Goal: Task Accomplishment & Management: Manage account settings

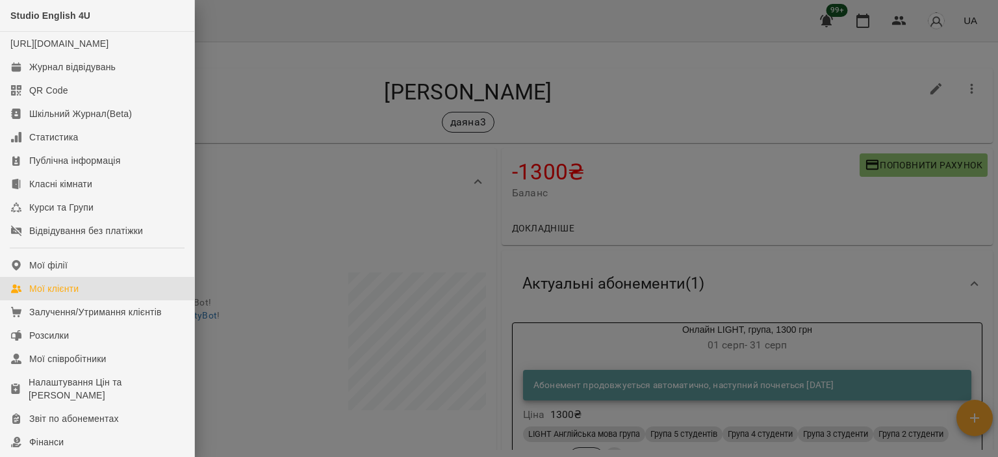
click at [57, 294] on link "Мої клієнти" at bounding box center [97, 288] width 194 height 23
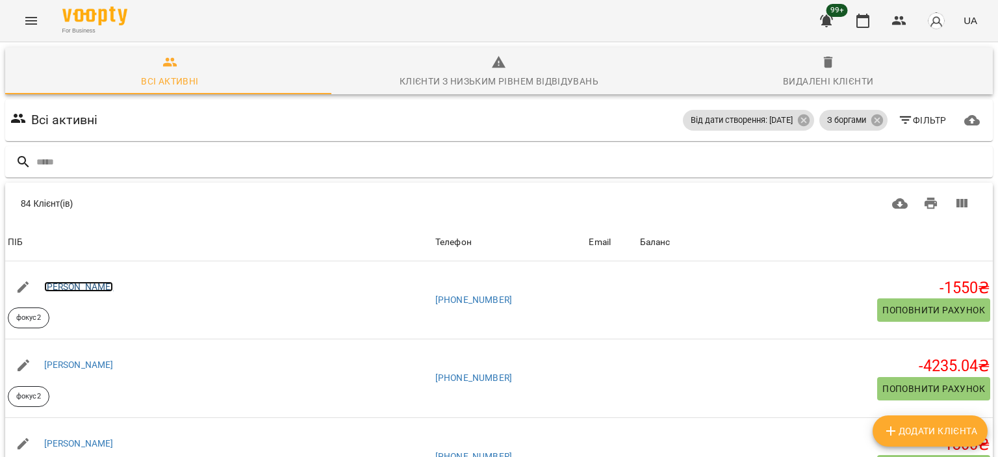
click at [103, 281] on link "[PERSON_NAME]" at bounding box center [78, 286] width 69 height 10
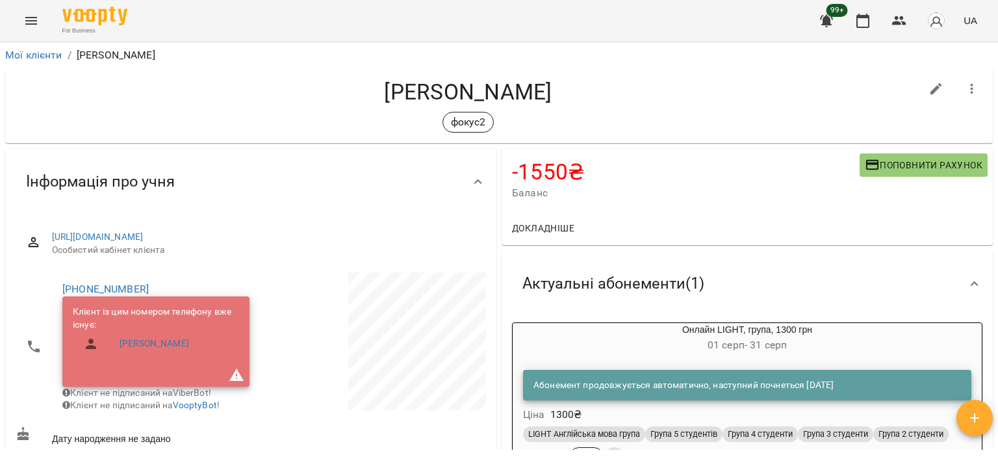
drag, startPoint x: 997, startPoint y: 161, endPoint x: 994, endPoint y: 251, distance: 90.3
click at [994, 251] on div "Мої клієнти / [PERSON_NAME] [PERSON_NAME] фокус2 -1550 ₴ Баланс Поповнити рахун…" at bounding box center [499, 270] width 998 height 457
drag, startPoint x: 994, startPoint y: 251, endPoint x: 996, endPoint y: 281, distance: 29.3
click at [996, 281] on div "Мої клієнти / [PERSON_NAME] [PERSON_NAME] фокус2 -1550 ₴ Баланс Поповнити рахун…" at bounding box center [499, 270] width 998 height 457
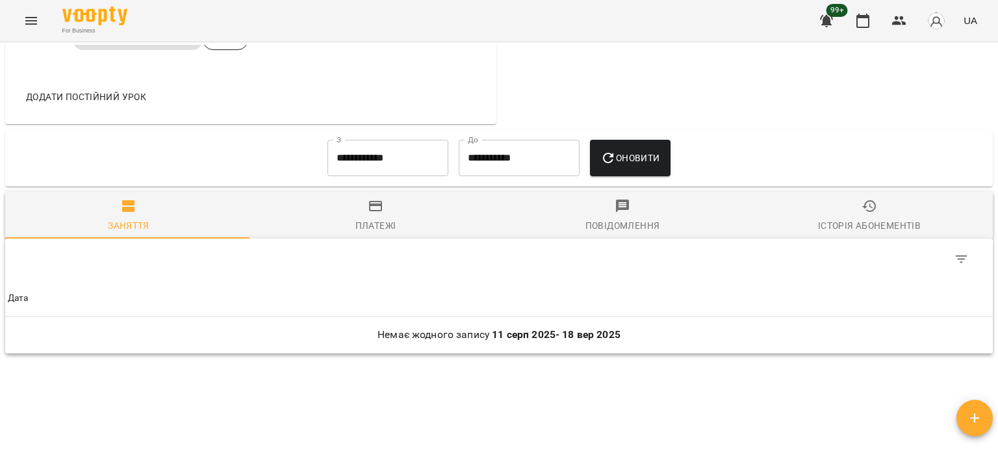
scroll to position [750, 0]
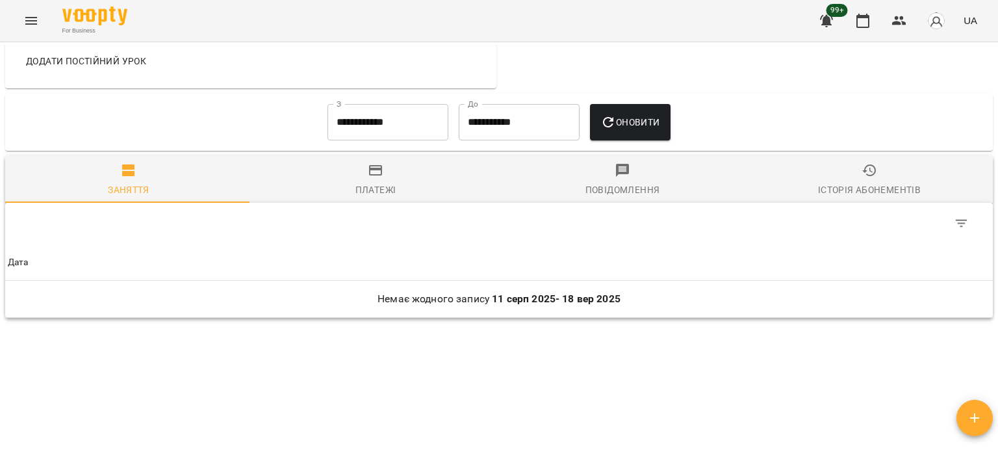
drag, startPoint x: 990, startPoint y: 137, endPoint x: 423, endPoint y: 136, distance: 566.4
click at [423, 136] on input "**********" at bounding box center [387, 122] width 121 height 36
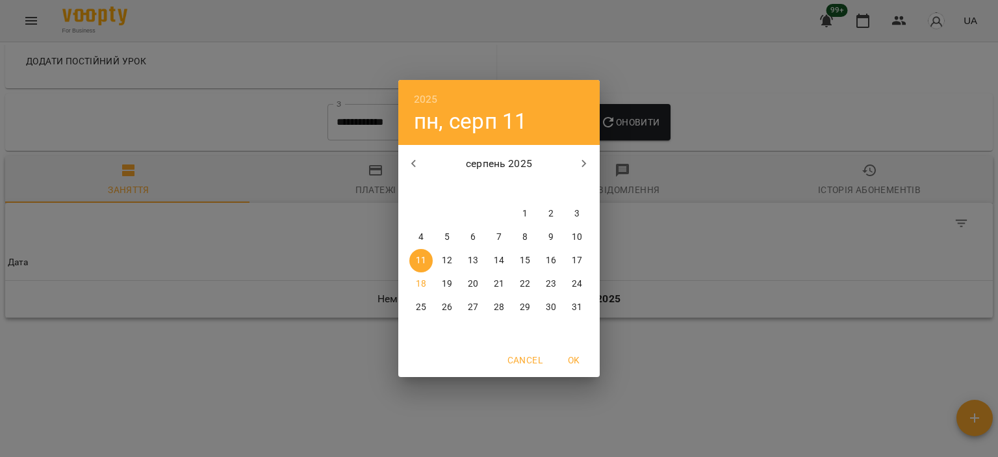
drag, startPoint x: 522, startPoint y: 210, endPoint x: 530, endPoint y: 203, distance: 10.1
click at [523, 210] on p "1" at bounding box center [524, 213] width 5 height 13
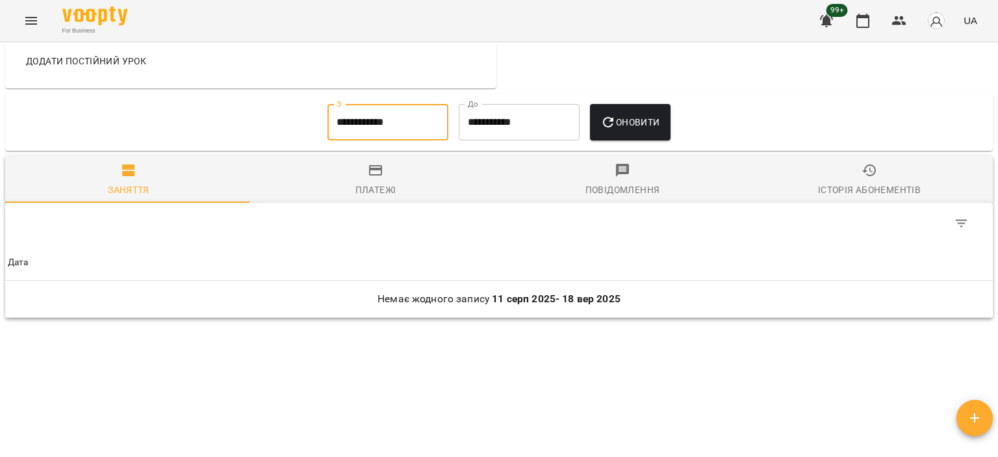
drag, startPoint x: 592, startPoint y: 155, endPoint x: 604, endPoint y: 149, distance: 13.1
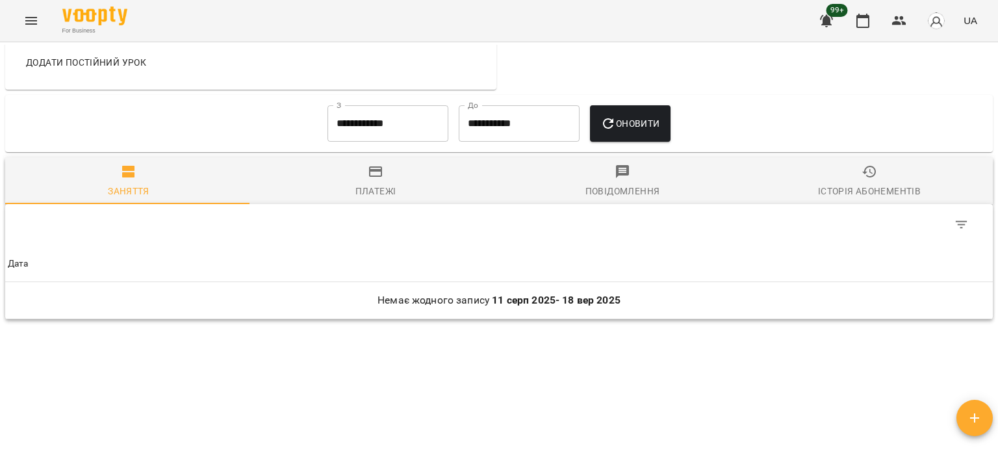
click at [620, 142] on button "Оновити" at bounding box center [630, 123] width 80 height 36
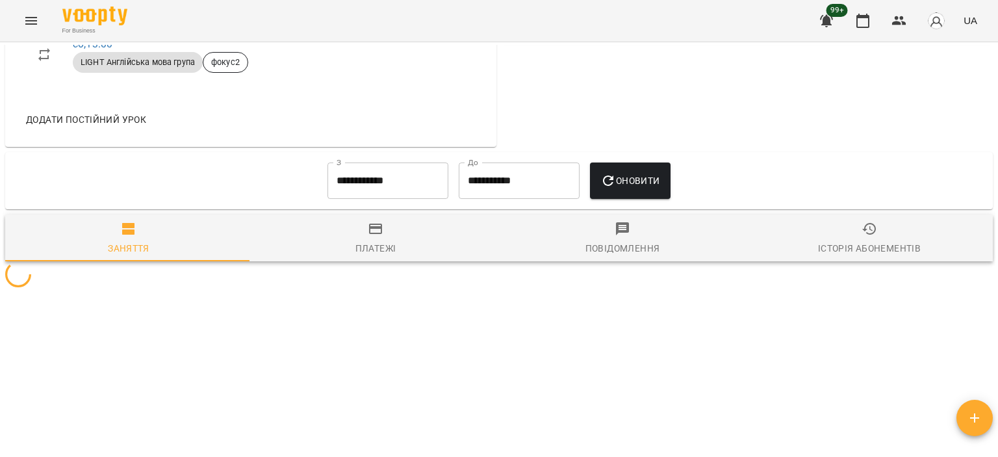
drag, startPoint x: 620, startPoint y: 142, endPoint x: 601, endPoint y: 176, distance: 38.9
click at [601, 221] on span "Повідомлення" at bounding box center [622, 238] width 231 height 35
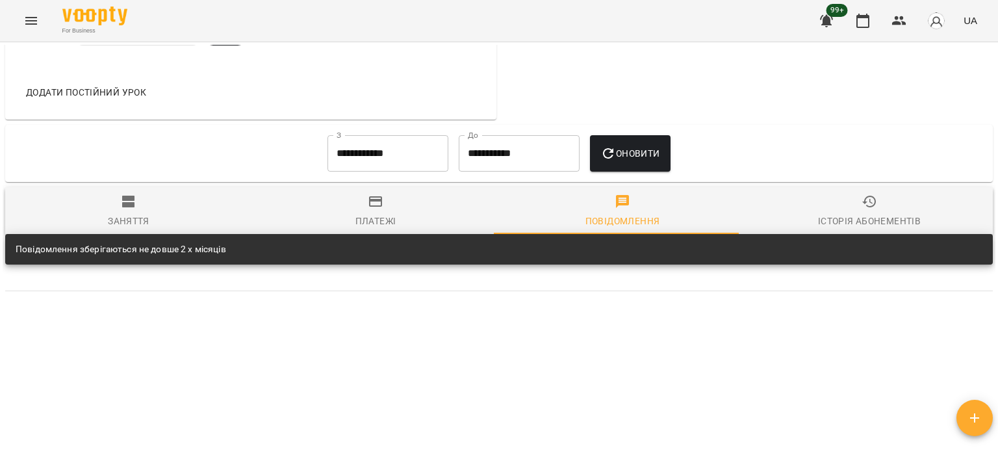
scroll to position [727, 0]
click at [624, 150] on span "Оновити" at bounding box center [629, 153] width 59 height 16
click at [407, 208] on span "Платежі" at bounding box center [375, 211] width 231 height 35
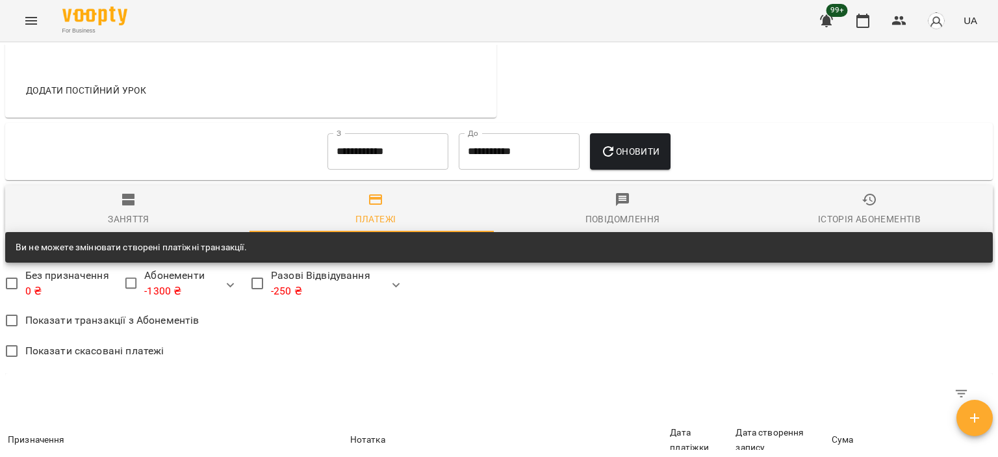
scroll to position [726, 0]
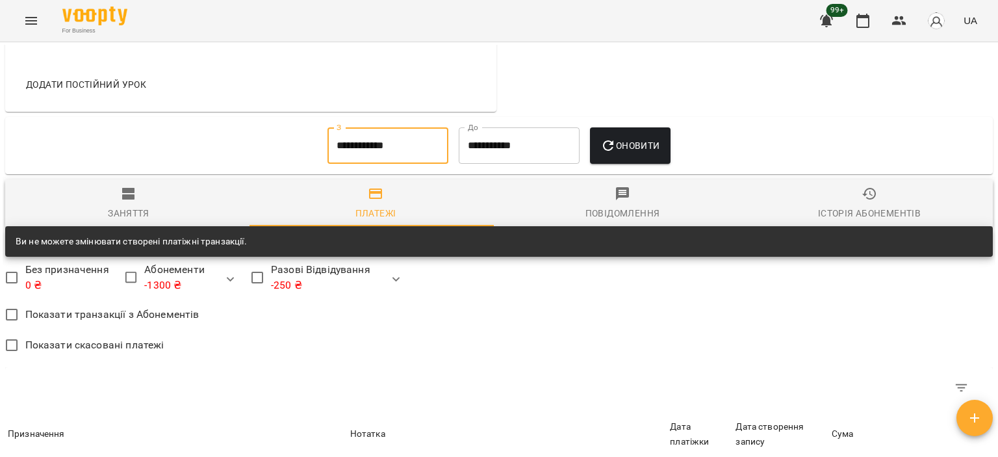
click at [405, 164] on input "**********" at bounding box center [387, 145] width 121 height 36
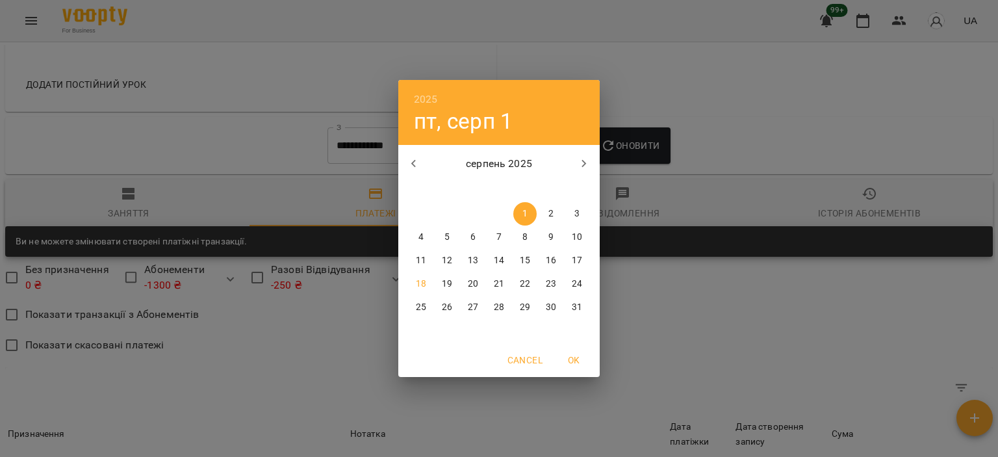
click at [410, 157] on icon "button" at bounding box center [414, 164] width 16 height 16
click at [447, 212] on p "1" at bounding box center [446, 213] width 5 height 13
type input "**********"
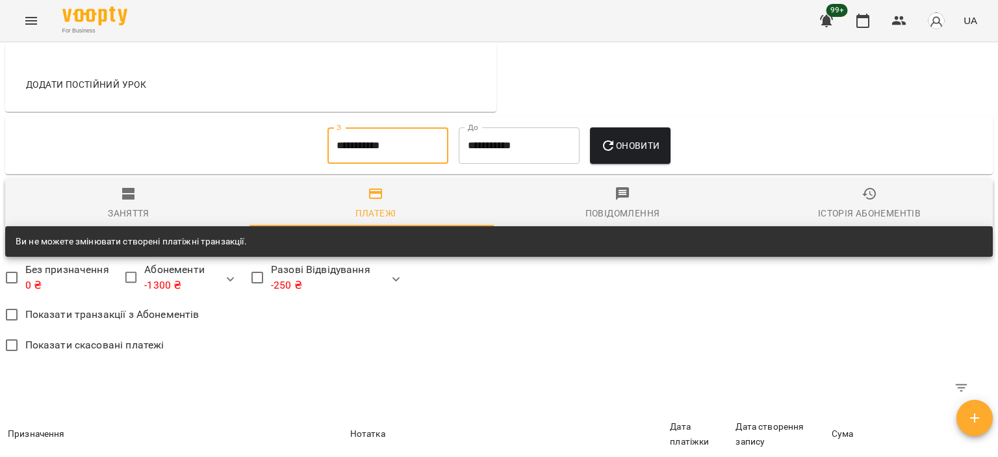
click at [647, 153] on span "Оновити" at bounding box center [629, 146] width 59 height 16
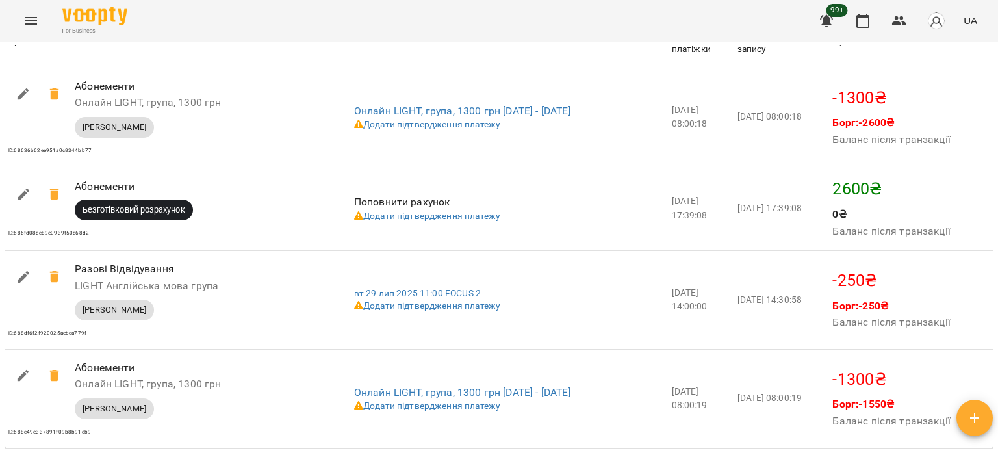
scroll to position [1123, 0]
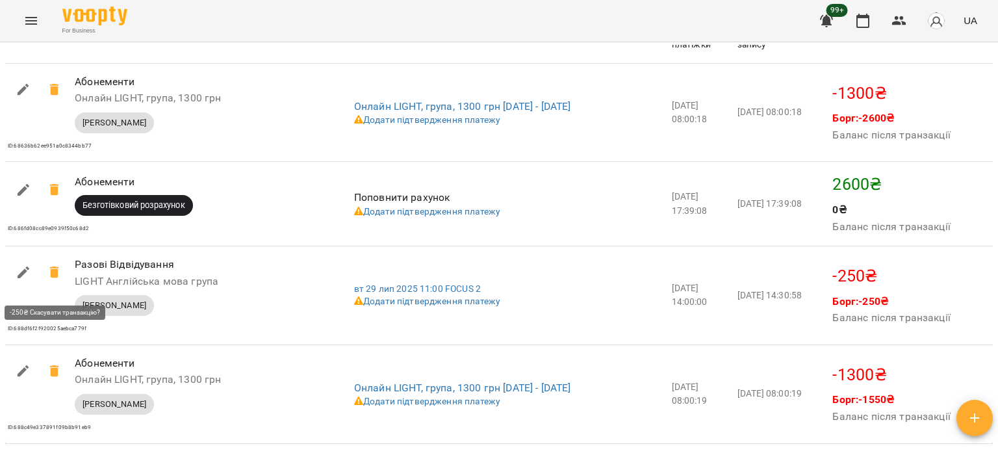
click at [60, 280] on icon at bounding box center [55, 272] width 16 height 16
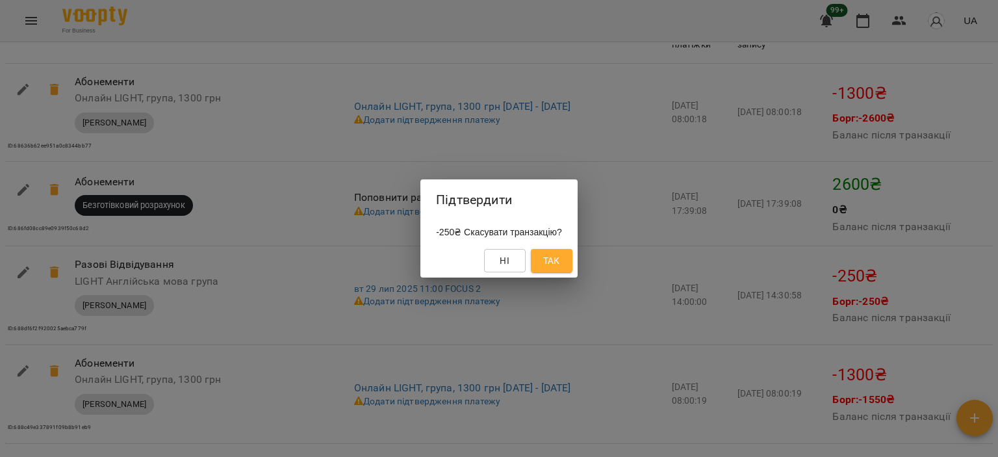
click at [572, 263] on button "Так" at bounding box center [552, 260] width 42 height 23
